Goal: Communication & Community: Participate in discussion

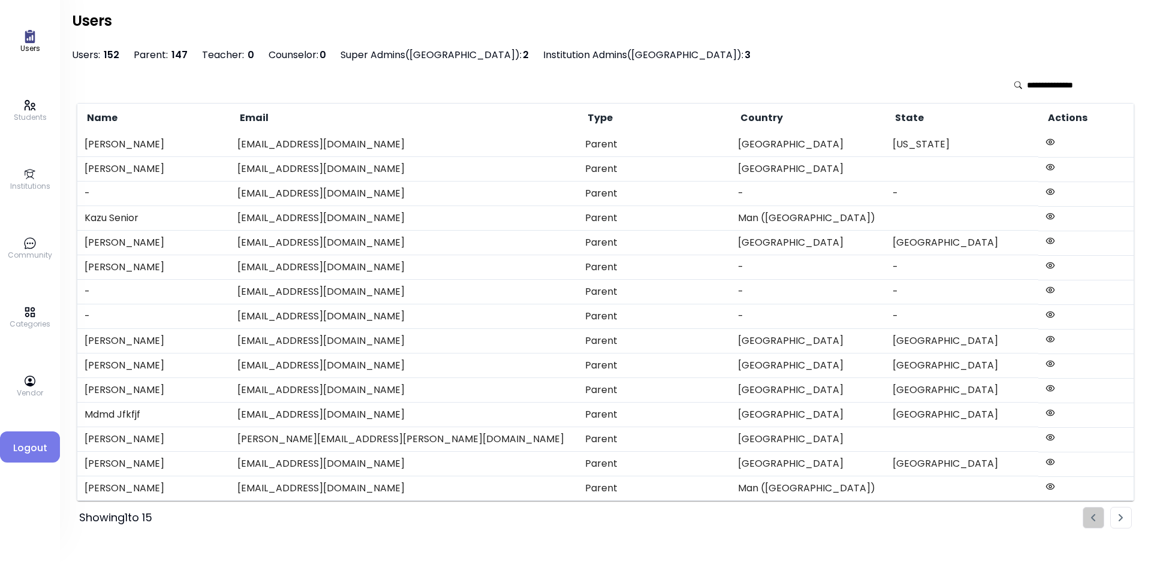
click at [20, 248] on link "Community" at bounding box center [30, 249] width 44 height 24
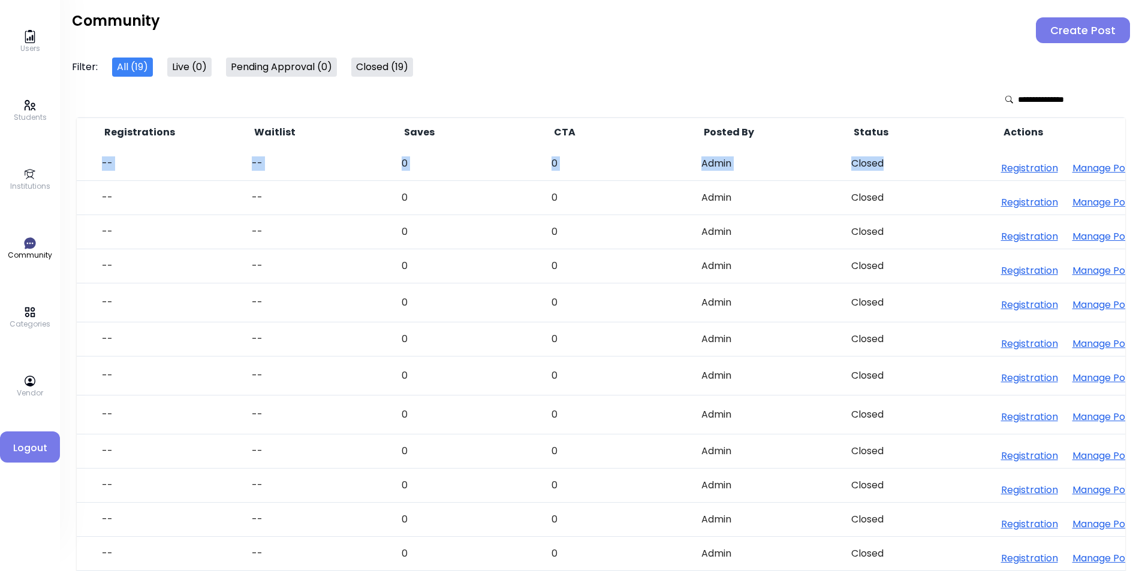
scroll to position [0, 899]
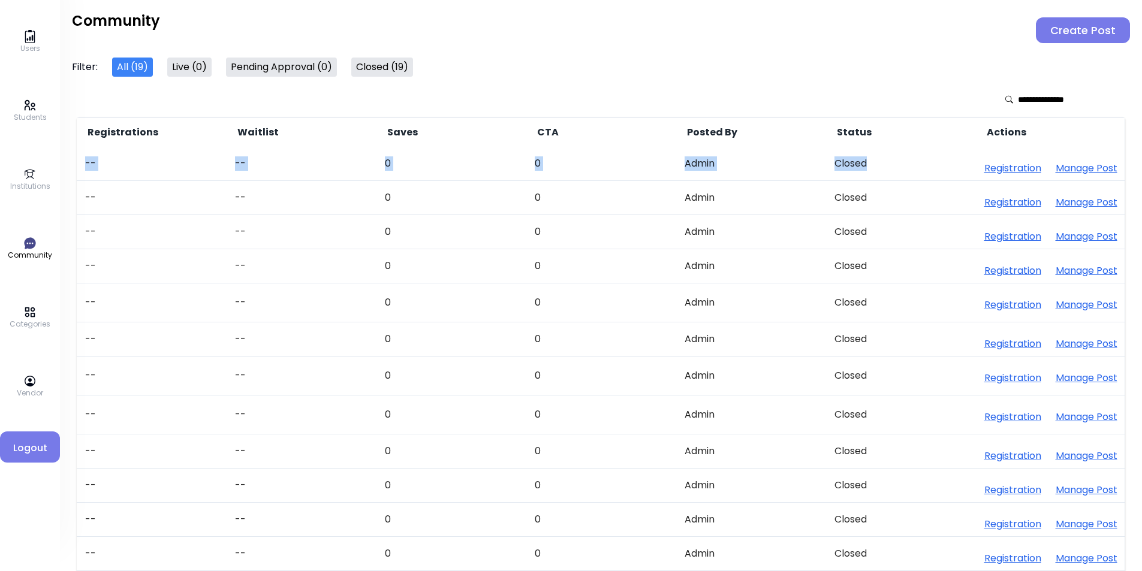
drag, startPoint x: 85, startPoint y: 162, endPoint x: 957, endPoint y: 162, distance: 872.9
click at [957, 162] on tr "19 Coming soon . [DATE] [DATE] [GEOGRAPHIC_DATA] -- -- 0 0 Admin Closed Registr…" at bounding box center [152, 164] width 1947 height 34
click at [1077, 170] on button "Manage Post" at bounding box center [1087, 168] width 62 height 14
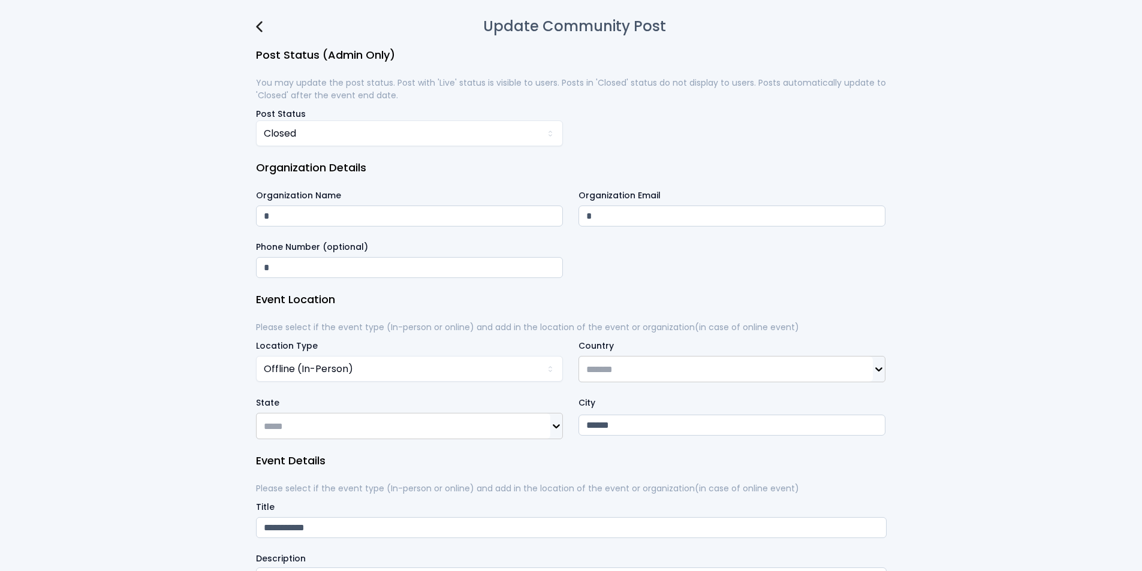
type input "**********"
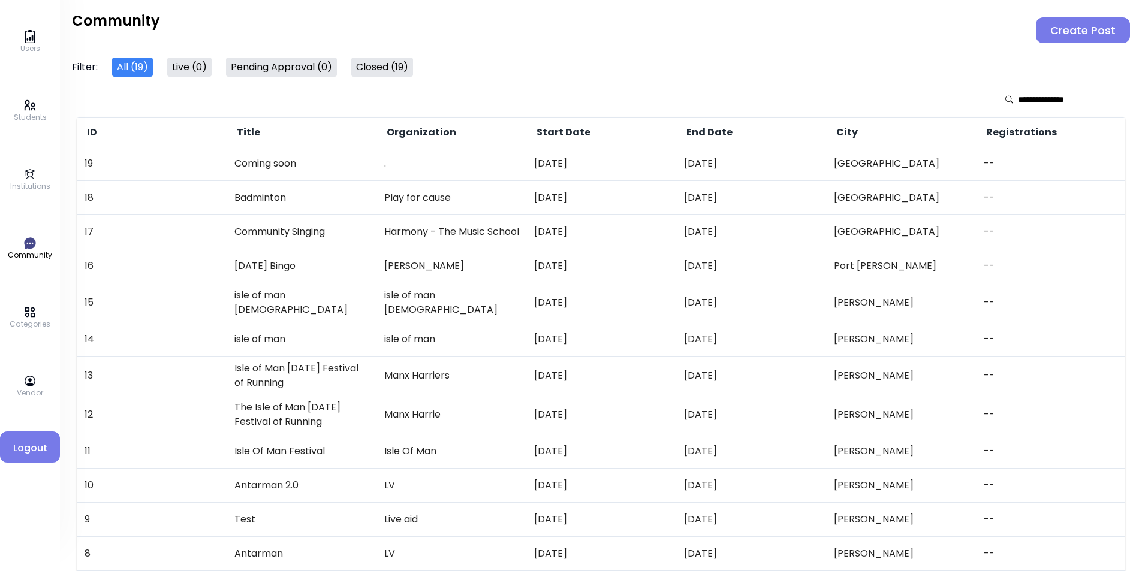
click at [1092, 31] on button "Create Post" at bounding box center [1083, 30] width 94 height 26
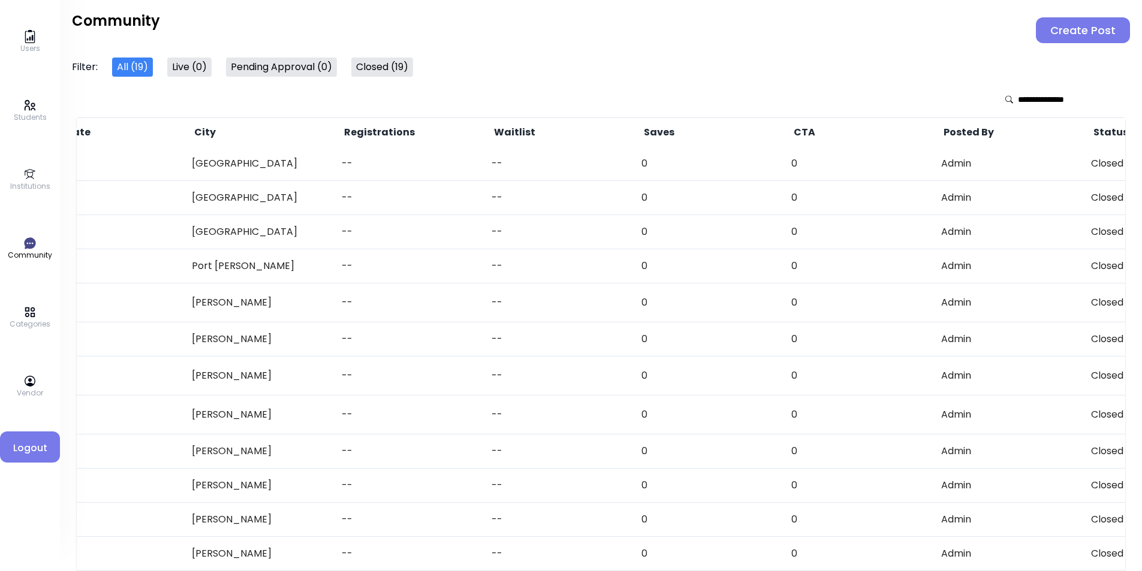
scroll to position [0, 899]
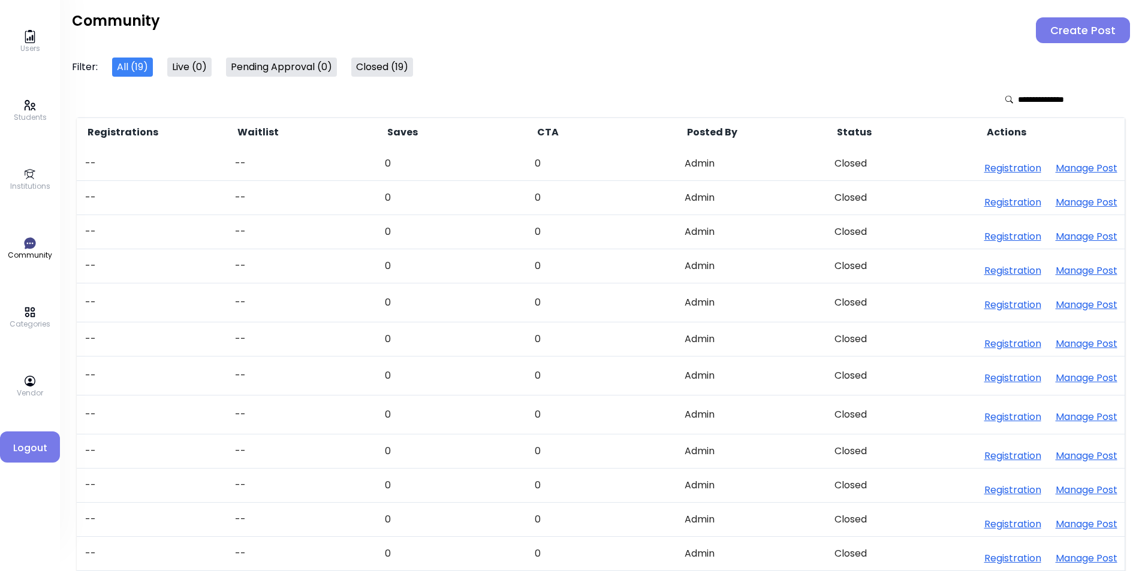
click at [1090, 164] on button "Manage Post" at bounding box center [1087, 168] width 62 height 14
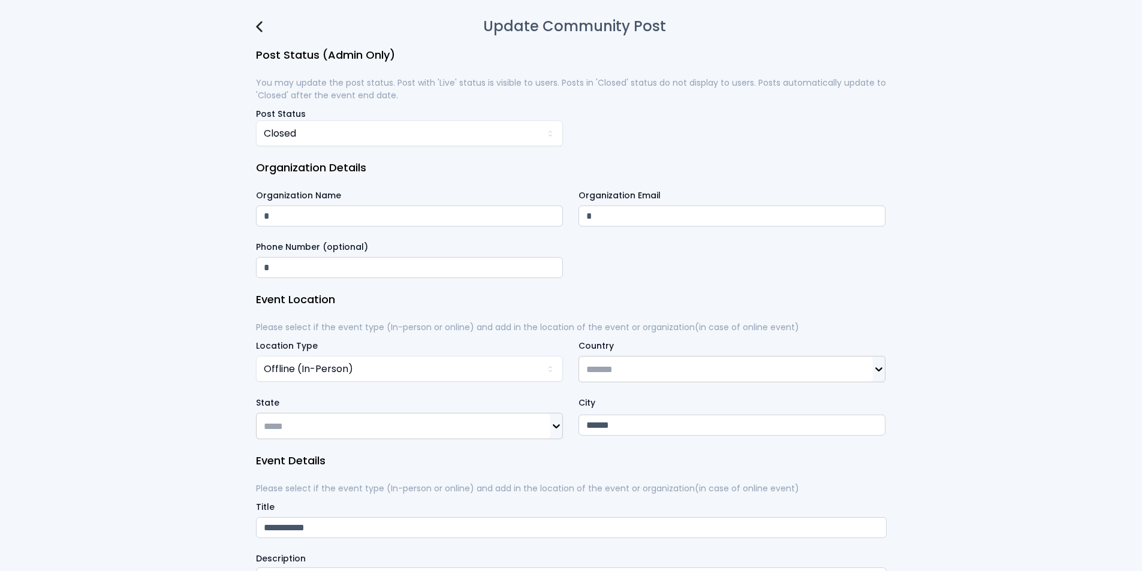
type input "**********"
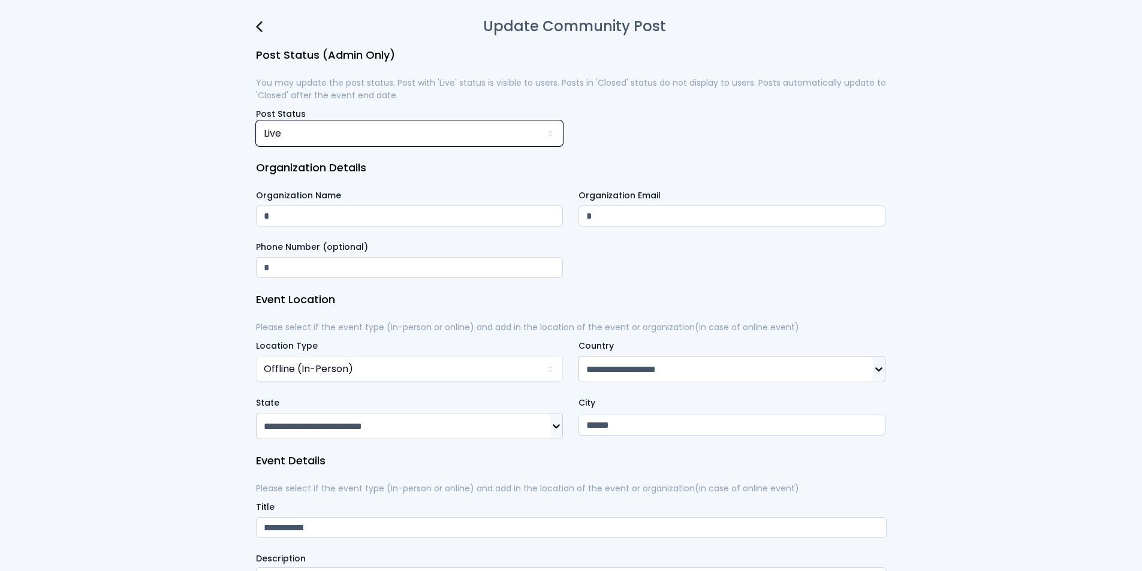
scroll to position [781, 0]
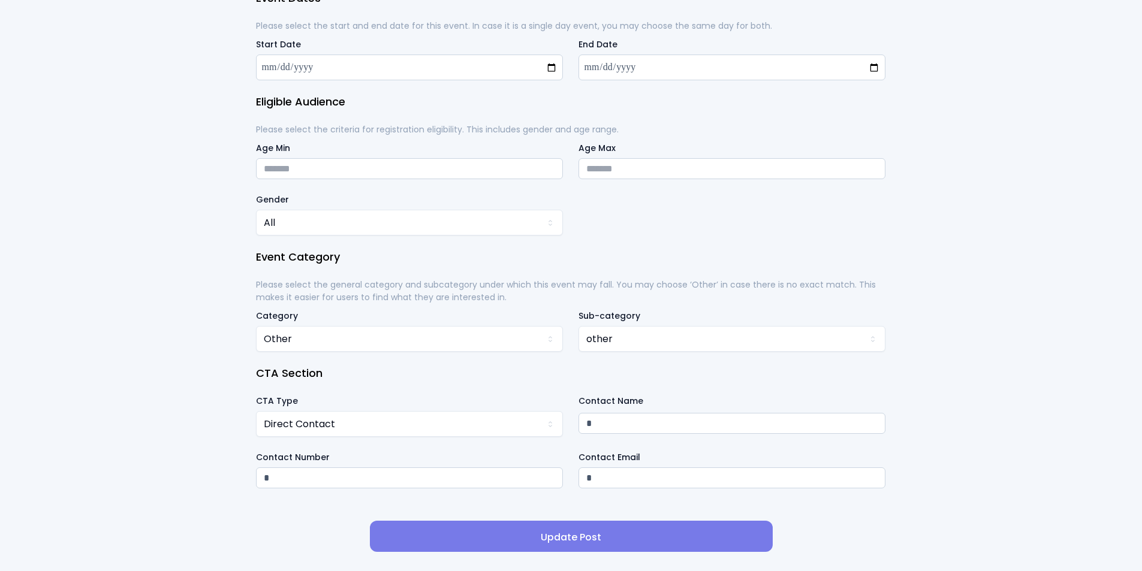
click at [597, 534] on span "Update Post" at bounding box center [572, 538] width 384 height 14
